Goal: Find specific page/section: Find specific page/section

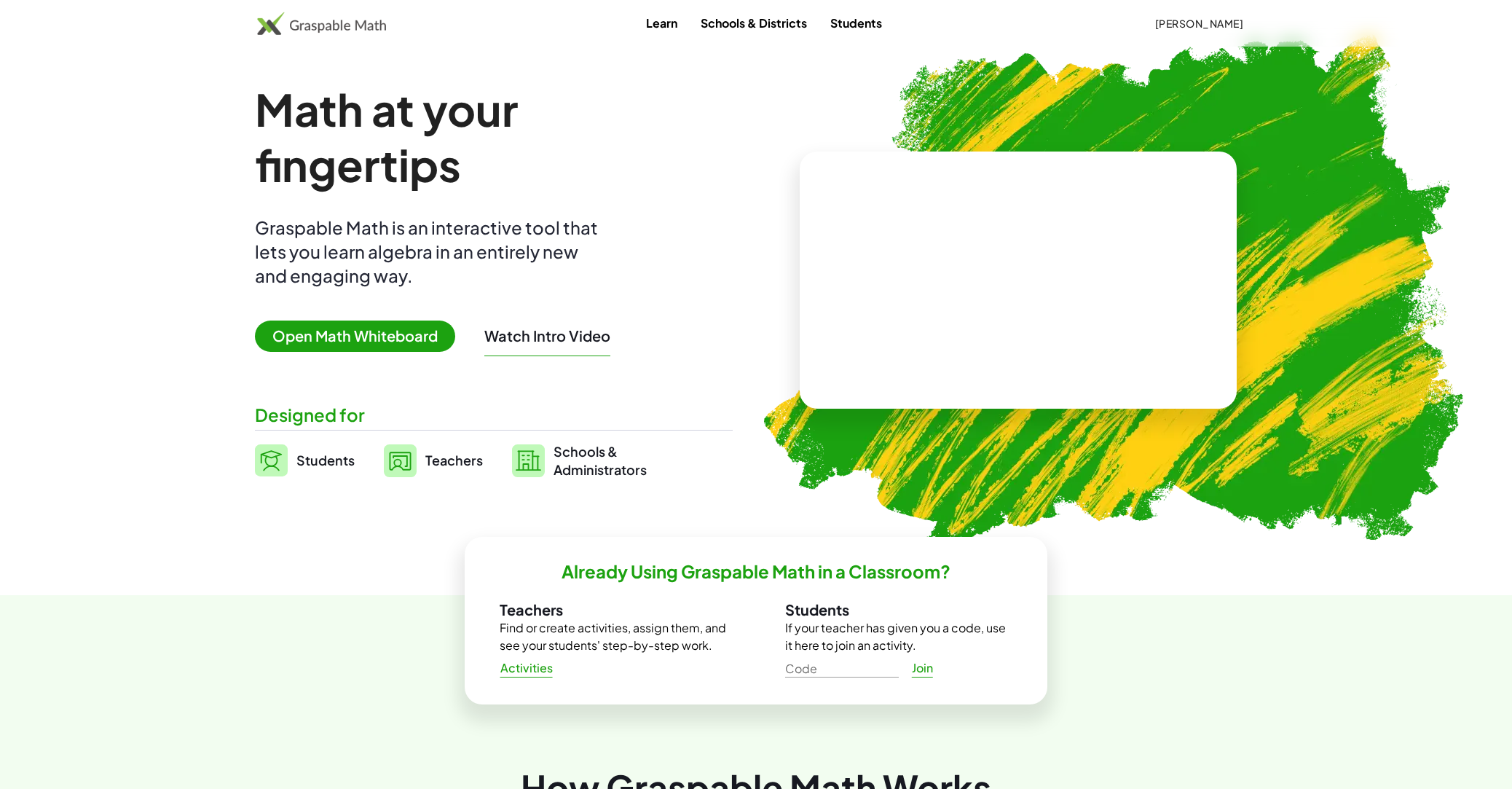
click at [457, 463] on span "Teachers" at bounding box center [454, 460] width 58 height 17
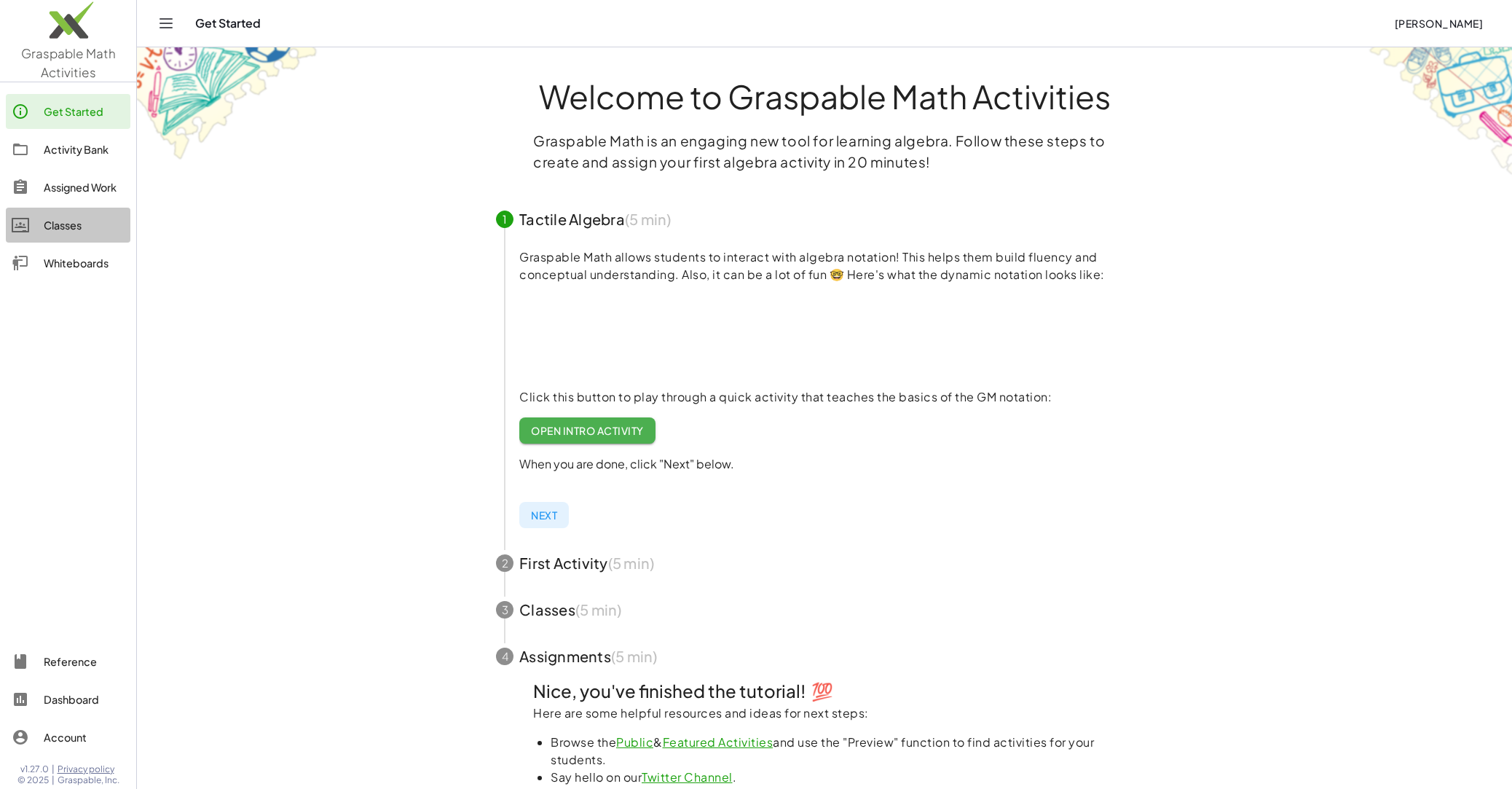
click at [57, 225] on div "Classes" at bounding box center [84, 225] width 81 height 18
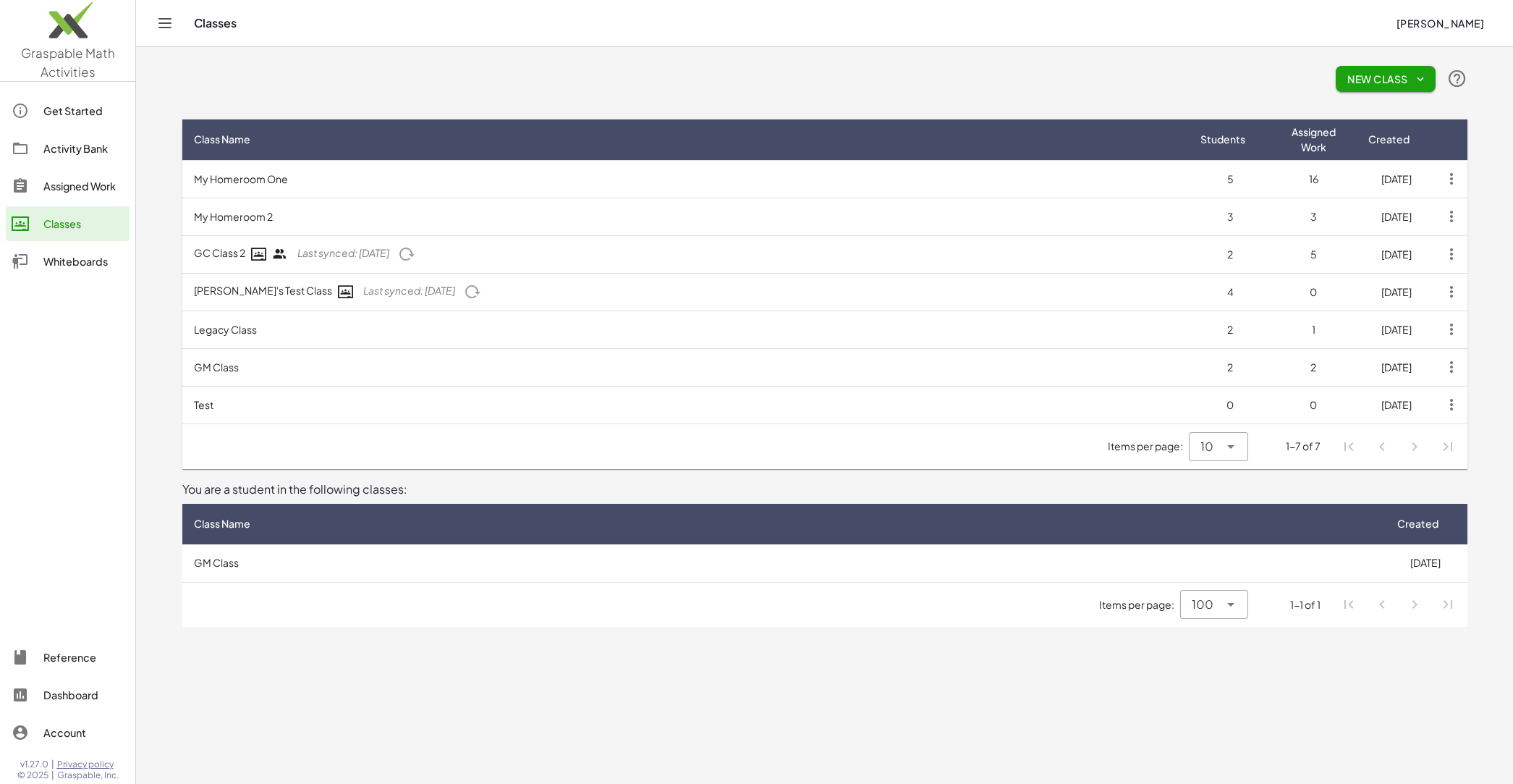
click at [584, 414] on td "Test" at bounding box center [686, 404] width 1007 height 38
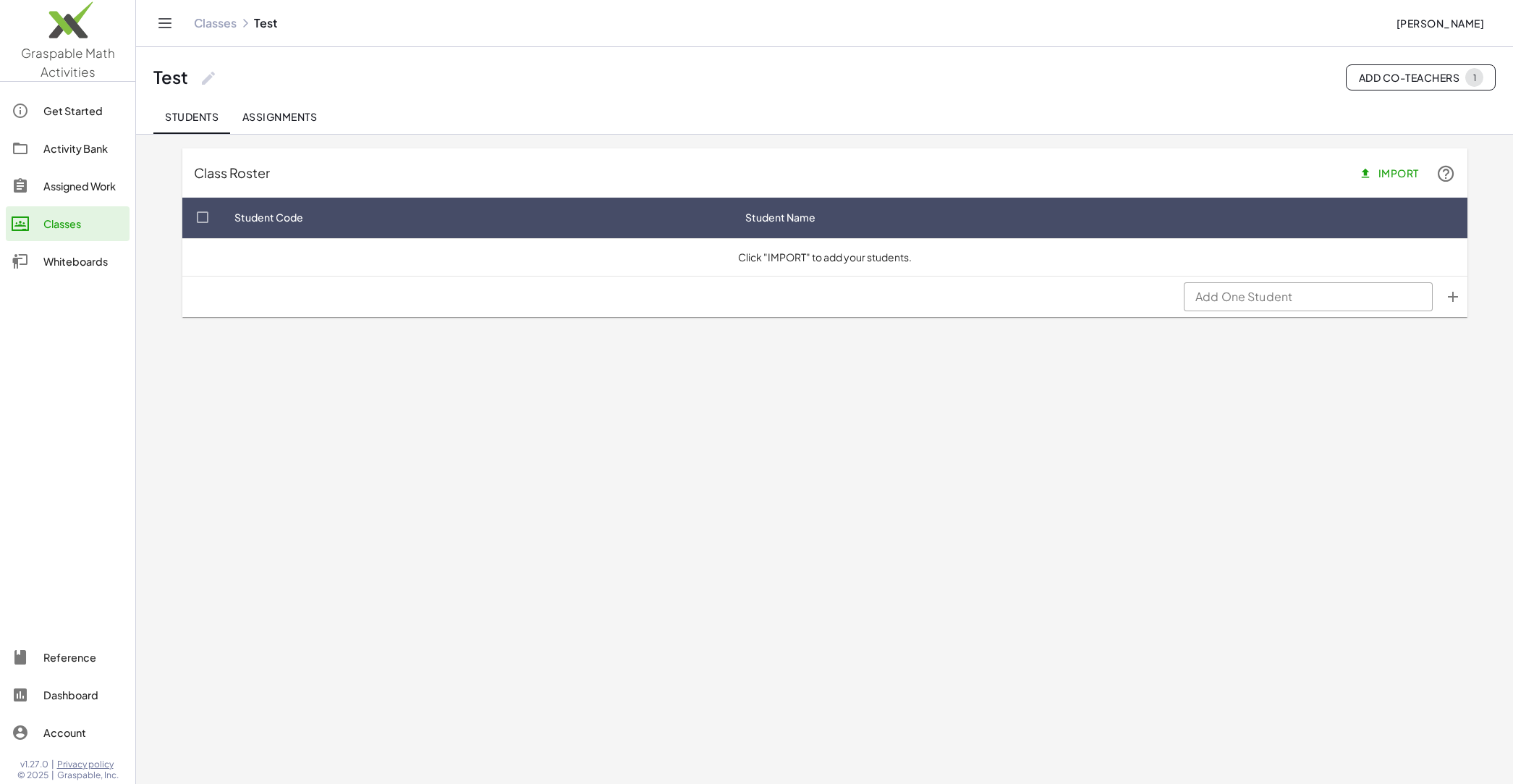
click at [268, 114] on span "Assignments" at bounding box center [279, 116] width 75 height 13
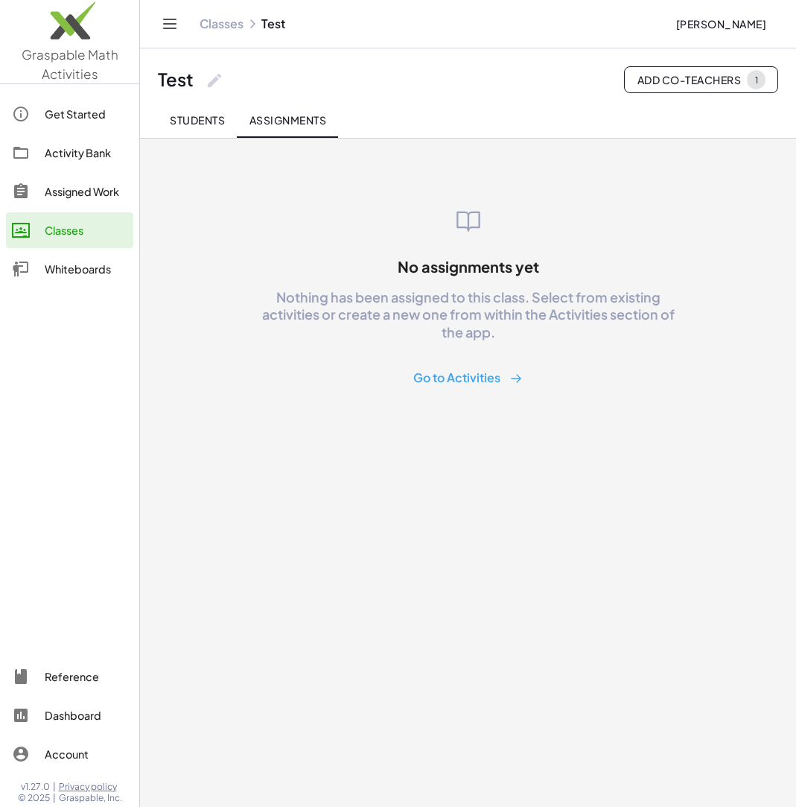
type button "sessions"
